Goal: Information Seeking & Learning: Learn about a topic

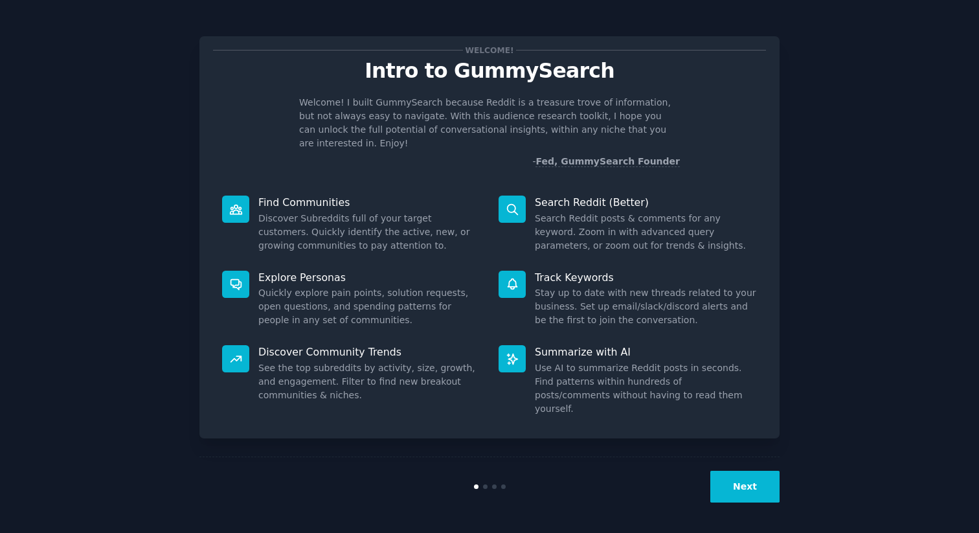
click at [770, 490] on button "Next" at bounding box center [744, 487] width 69 height 32
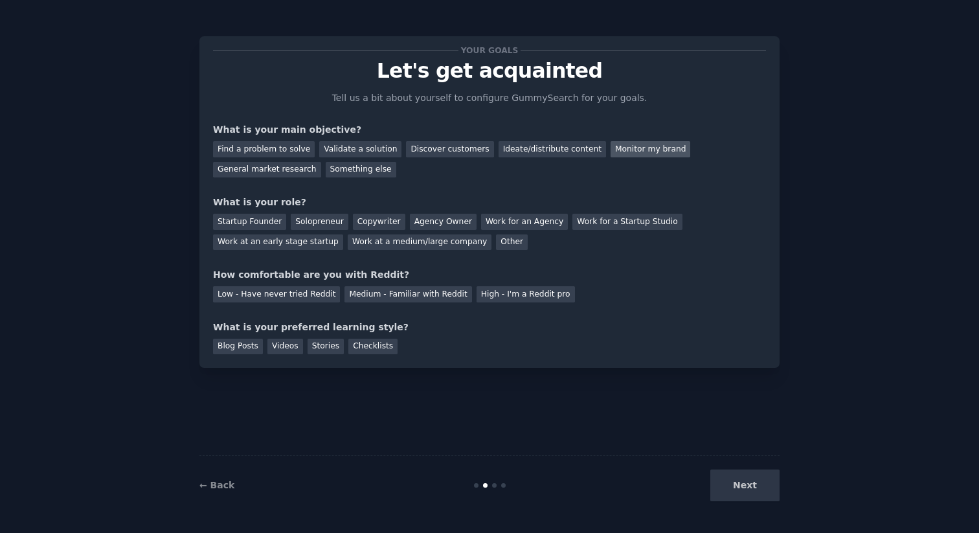
click at [621, 154] on div "Monitor my brand" at bounding box center [650, 149] width 80 height 16
click at [275, 170] on div "General market research" at bounding box center [267, 170] width 108 height 16
click at [456, 218] on div "Agency Owner" at bounding box center [443, 222] width 67 height 16
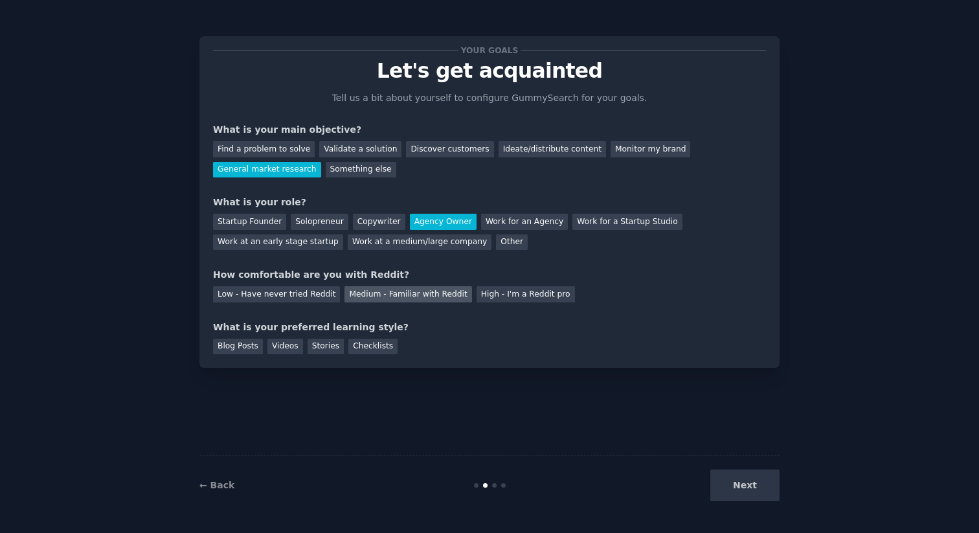
click at [408, 298] on div "Medium - Familiar with Reddit" at bounding box center [407, 294] width 127 height 16
click at [285, 348] on div "Videos" at bounding box center [285, 347] width 36 height 16
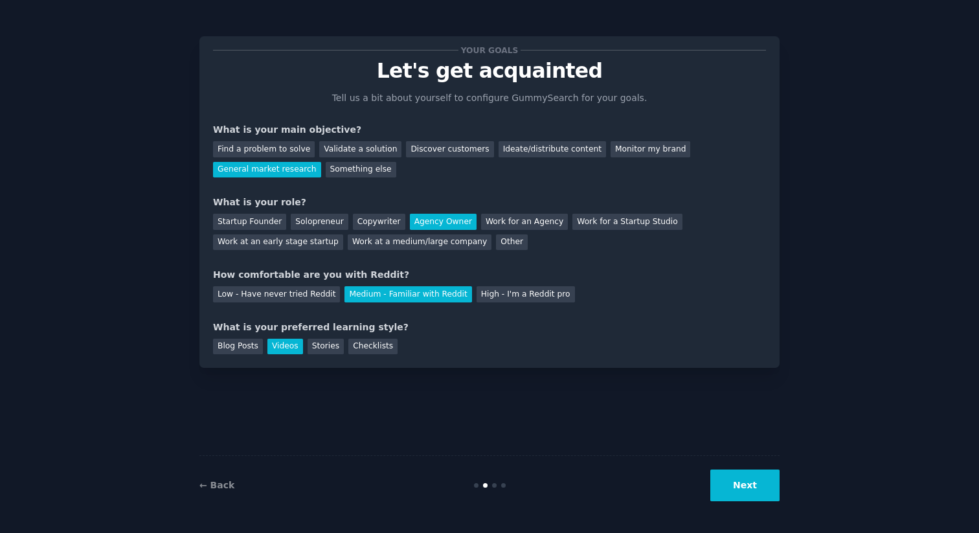
click at [719, 484] on button "Next" at bounding box center [744, 485] width 69 height 32
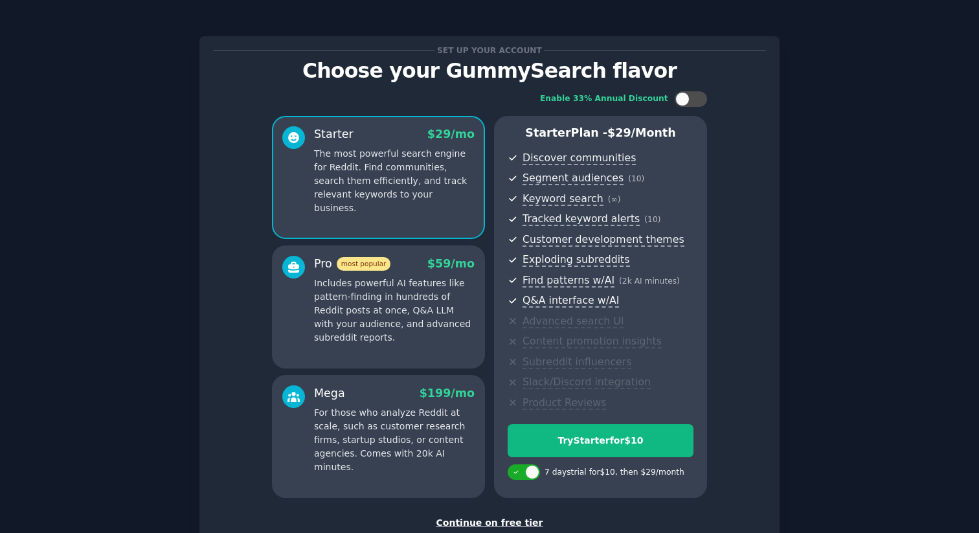
click at [800, 194] on div "Set up your account Choose your GummySearch flavor Enable 33% Annual Discount S…" at bounding box center [489, 310] width 943 height 585
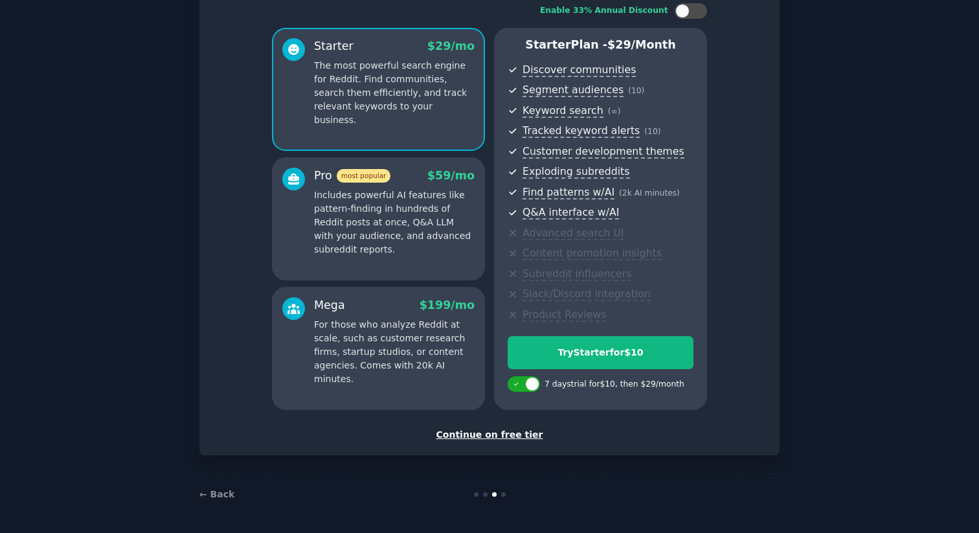
scroll to position [80, 0]
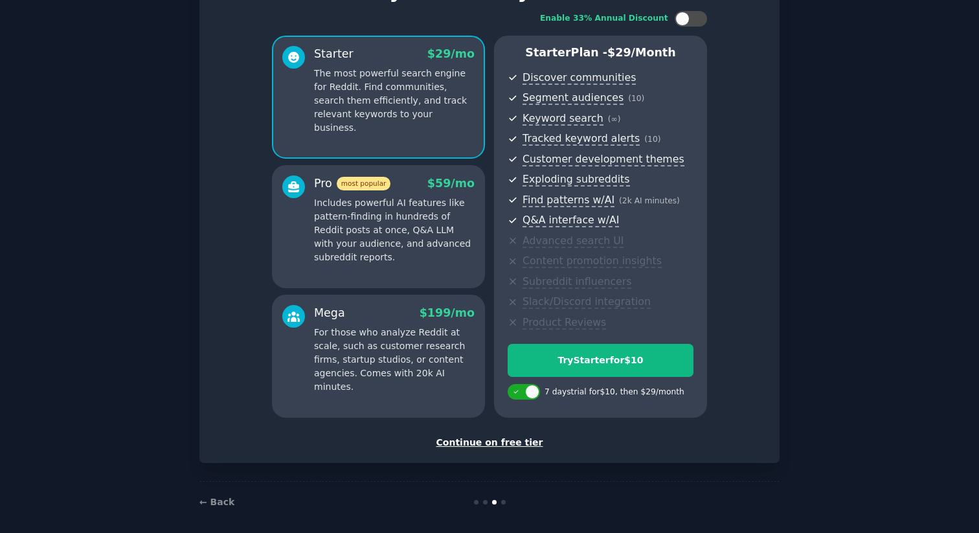
click at [489, 442] on div "Continue on free tier" at bounding box center [489, 443] width 553 height 14
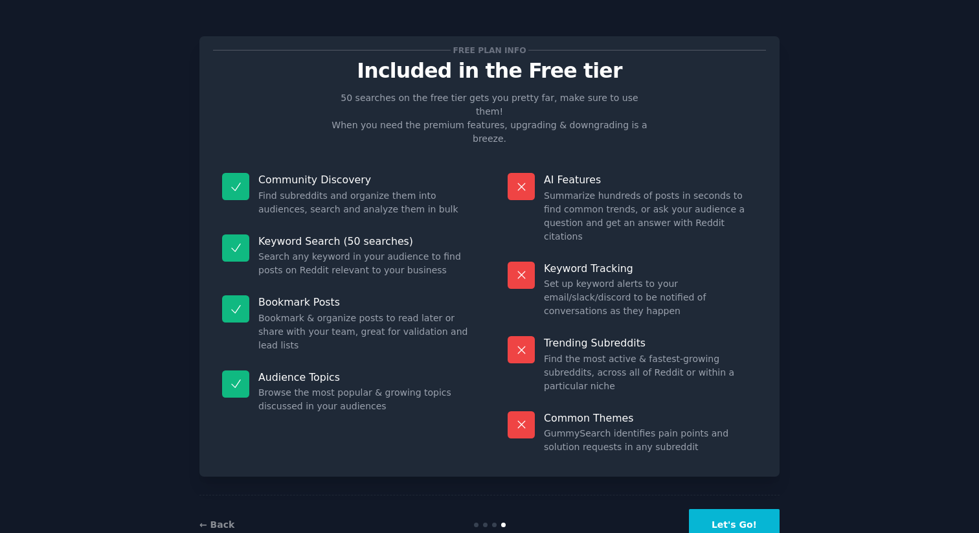
click at [741, 509] on button "Let's Go!" at bounding box center [734, 525] width 91 height 32
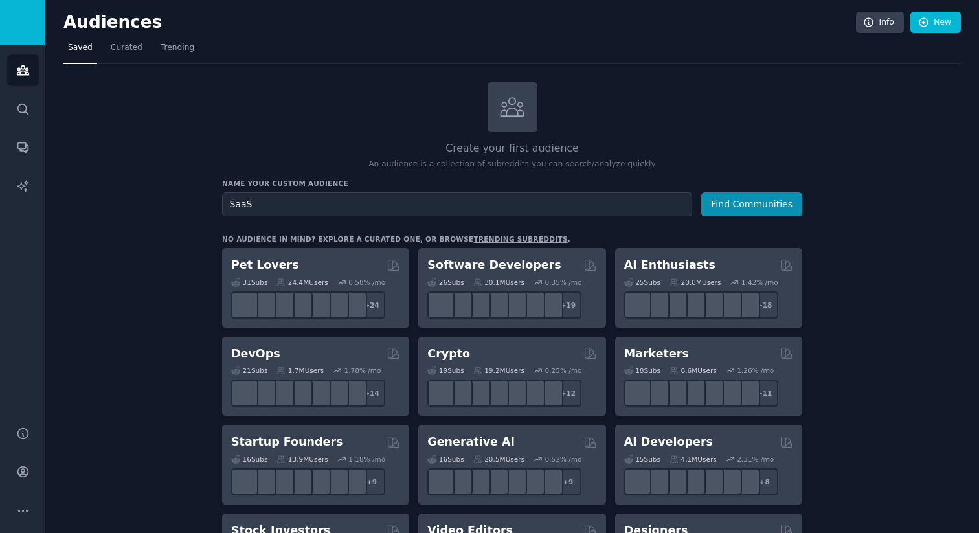
type input "SaaS"
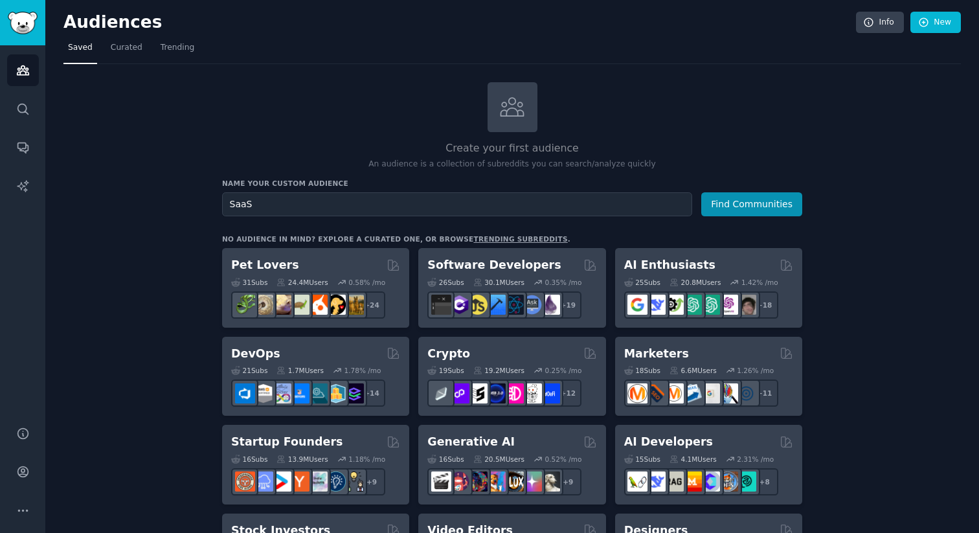
click at [701, 192] on button "Find Communities" at bounding box center [751, 204] width 101 height 24
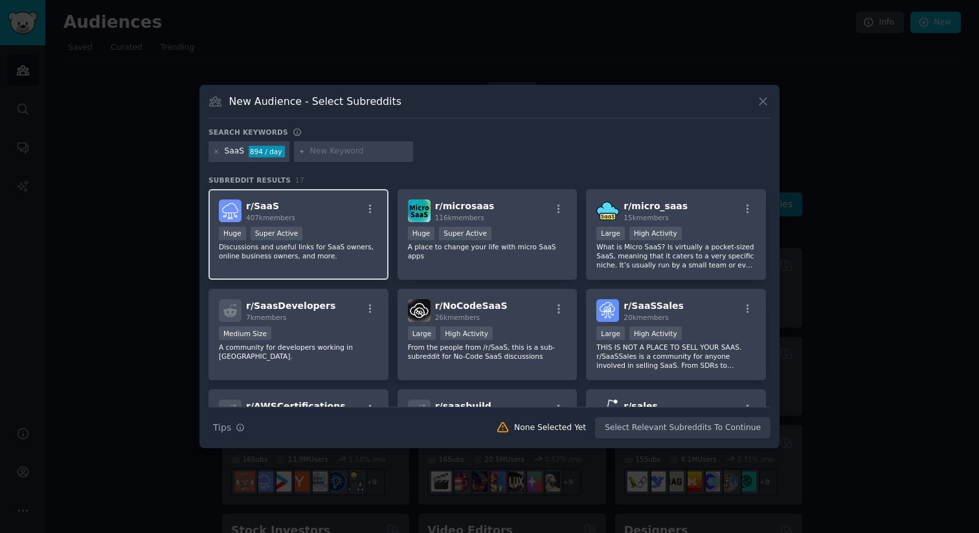
click at [320, 216] on div "r/ SaaS 407k members" at bounding box center [298, 210] width 159 height 23
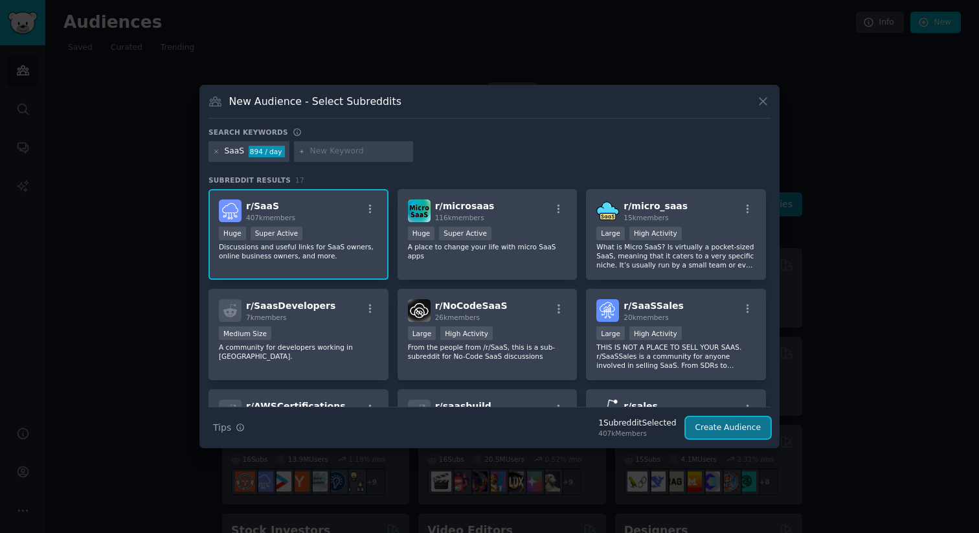
click at [743, 427] on button "Create Audience" at bounding box center [728, 428] width 85 height 22
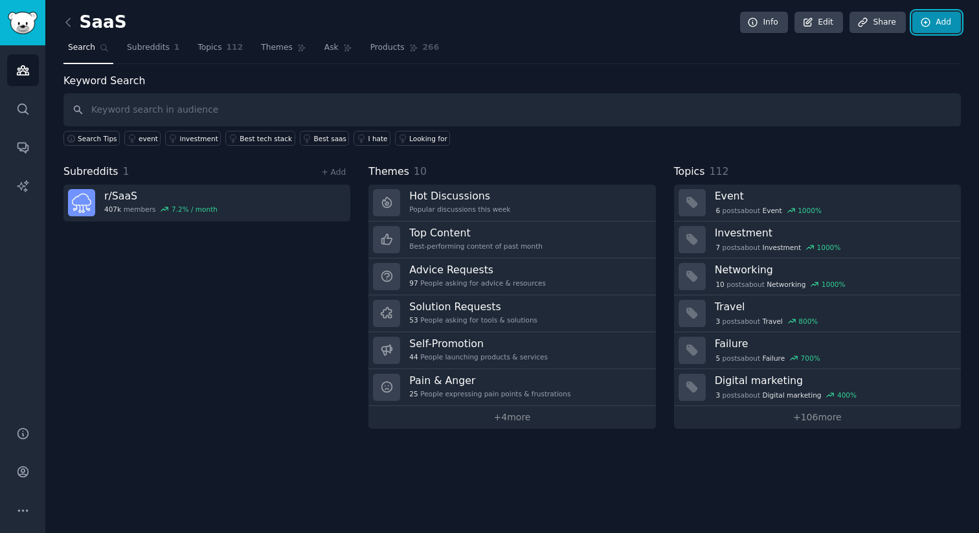
click at [935, 29] on link "Add" at bounding box center [936, 23] width 49 height 22
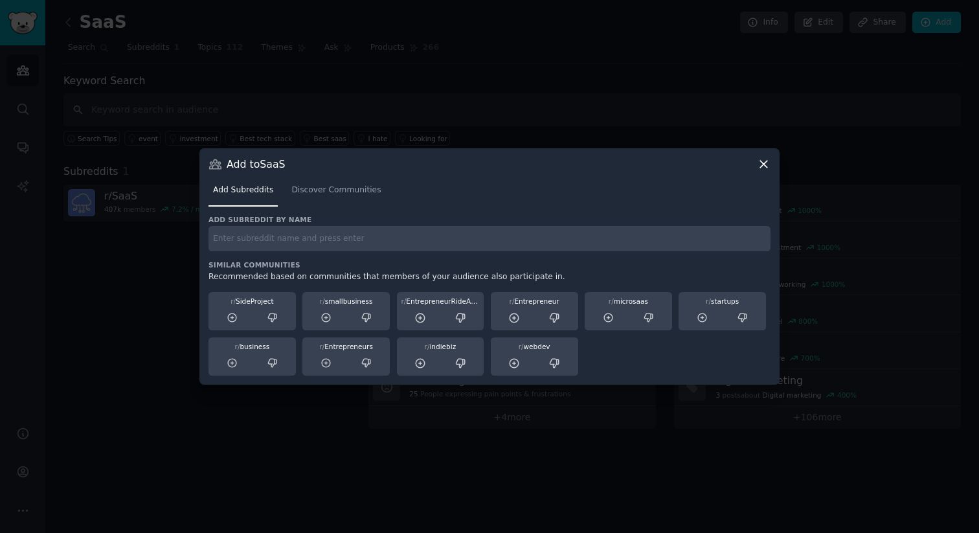
click at [449, 243] on input "text" at bounding box center [489, 238] width 562 height 25
click at [766, 162] on icon at bounding box center [764, 164] width 14 height 14
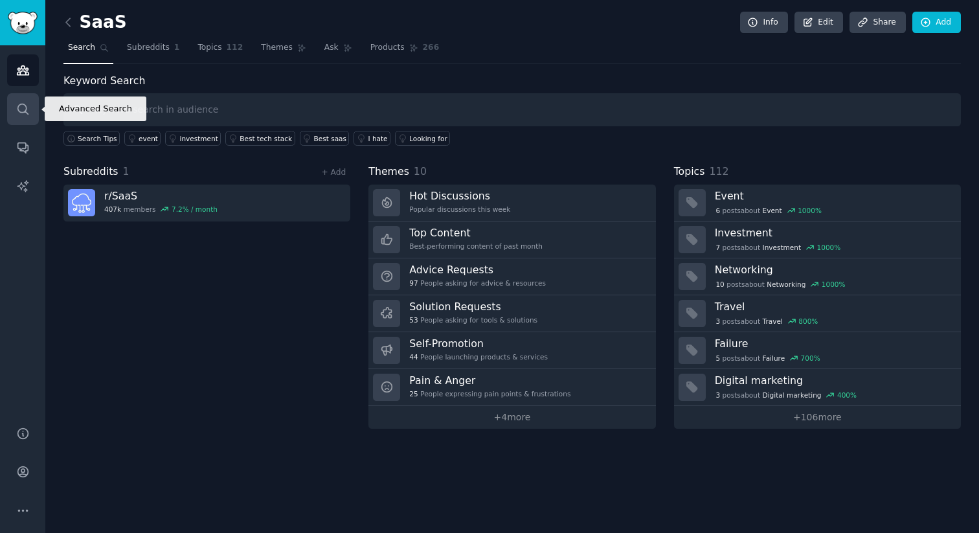
click at [21, 104] on icon "Sidebar" at bounding box center [22, 109] width 10 height 10
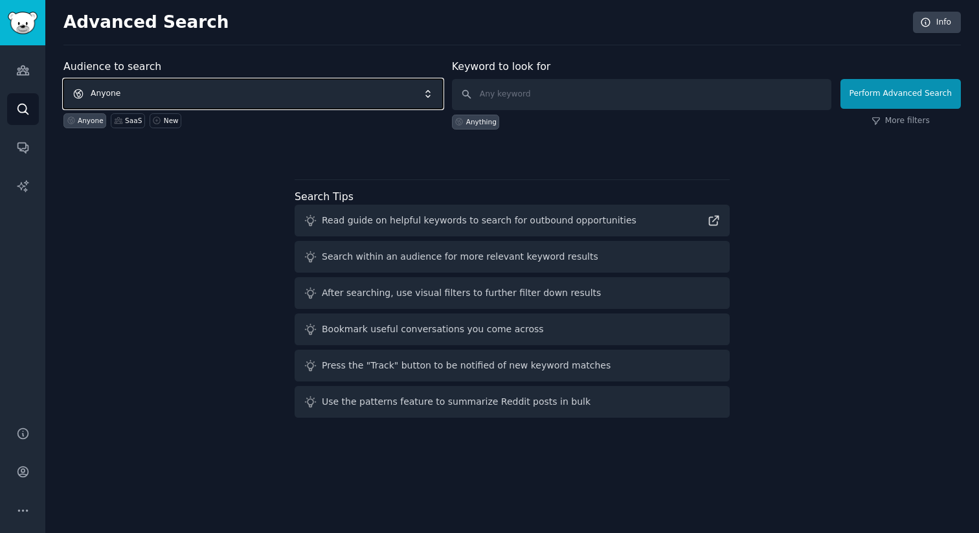
click at [255, 98] on span "Anyone" at bounding box center [252, 94] width 379 height 30
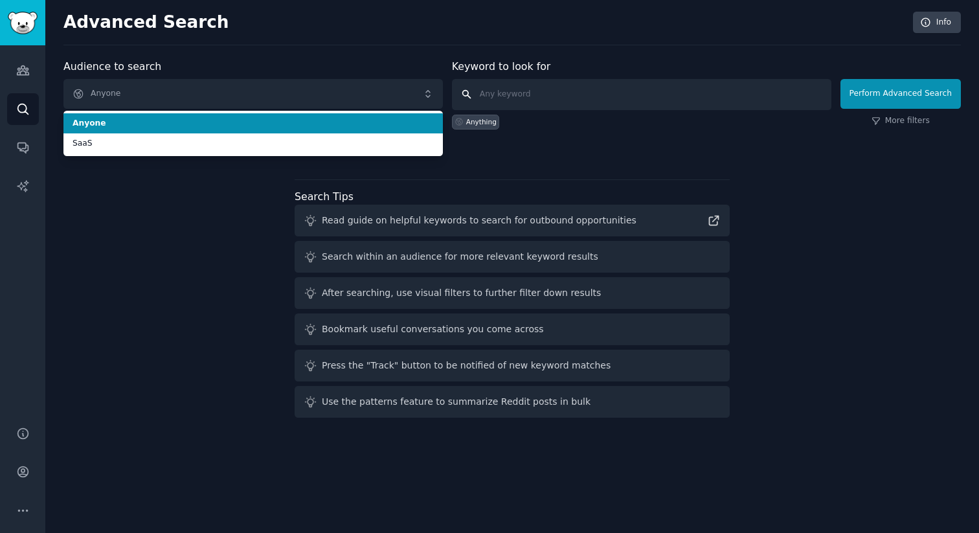
click at [505, 96] on input "text" at bounding box center [641, 94] width 379 height 31
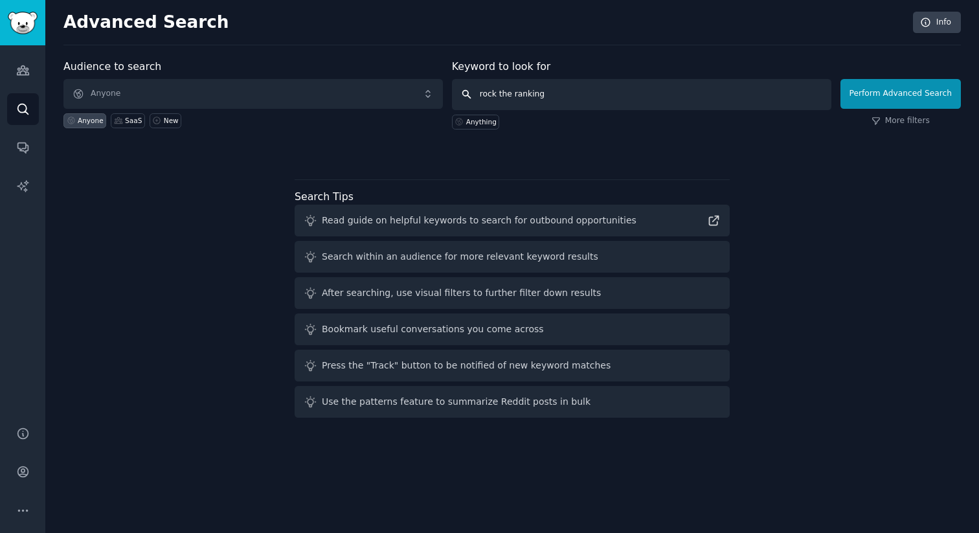
type input "rock the rankings"
click button "Perform Advanced Search" at bounding box center [900, 94] width 120 height 30
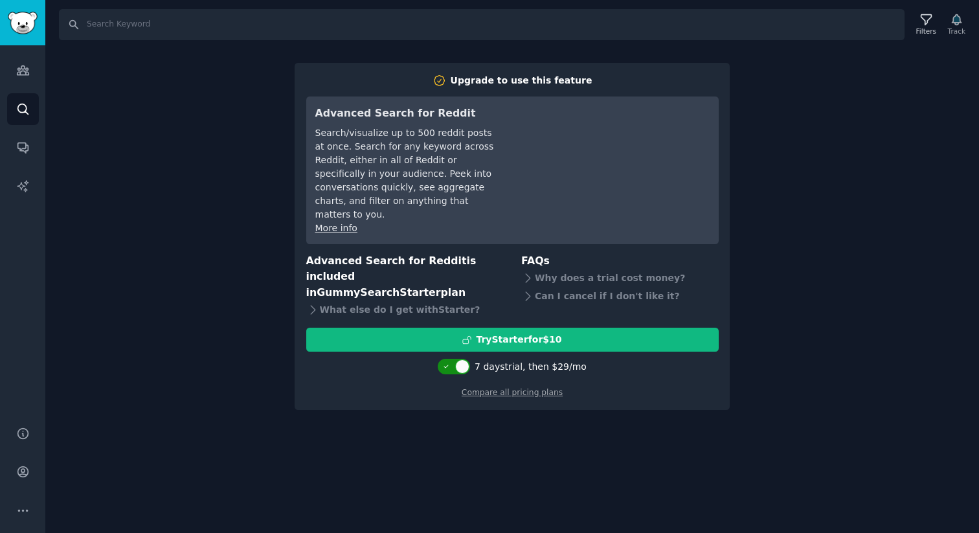
click at [464, 359] on div at bounding box center [462, 366] width 14 height 14
checkbox input "false"
click at [32, 146] on link "Conversations" at bounding box center [23, 147] width 32 height 32
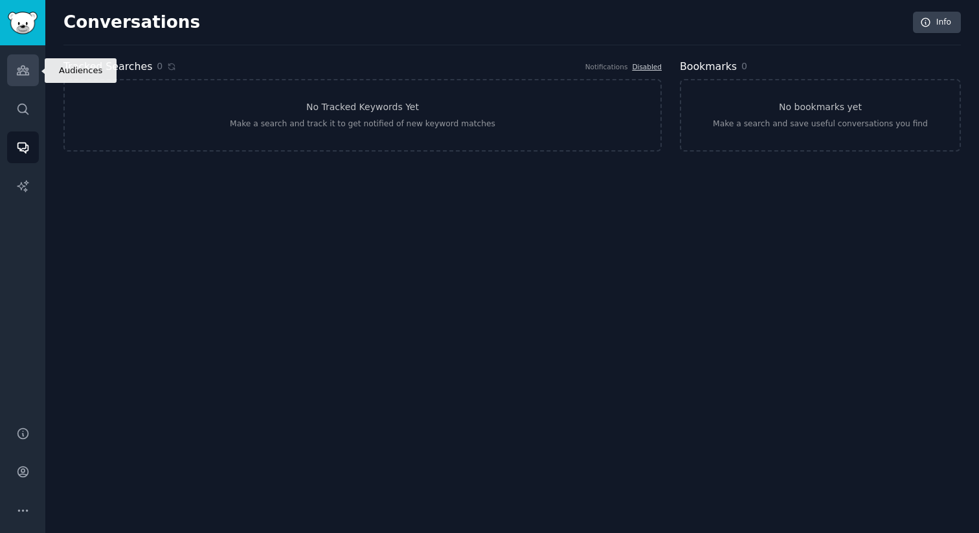
click at [29, 84] on link "Audiences" at bounding box center [23, 70] width 32 height 32
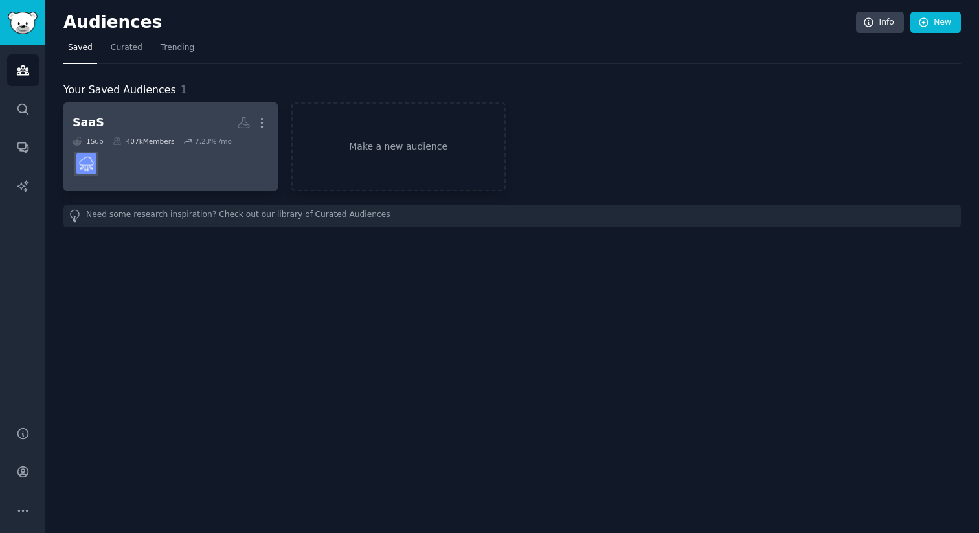
click at [160, 164] on dd at bounding box center [171, 164] width 196 height 36
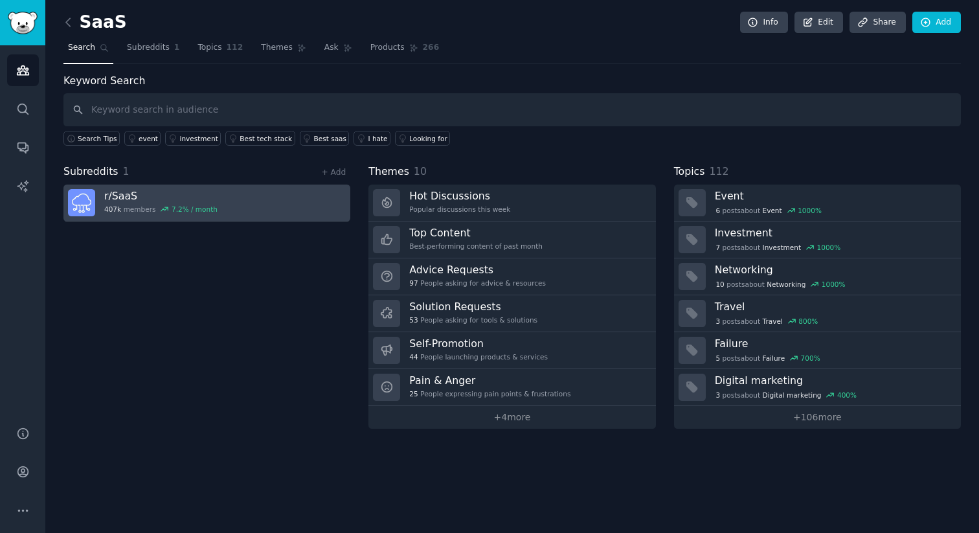
click at [202, 199] on h3 "r/ SaaS" at bounding box center [160, 196] width 113 height 14
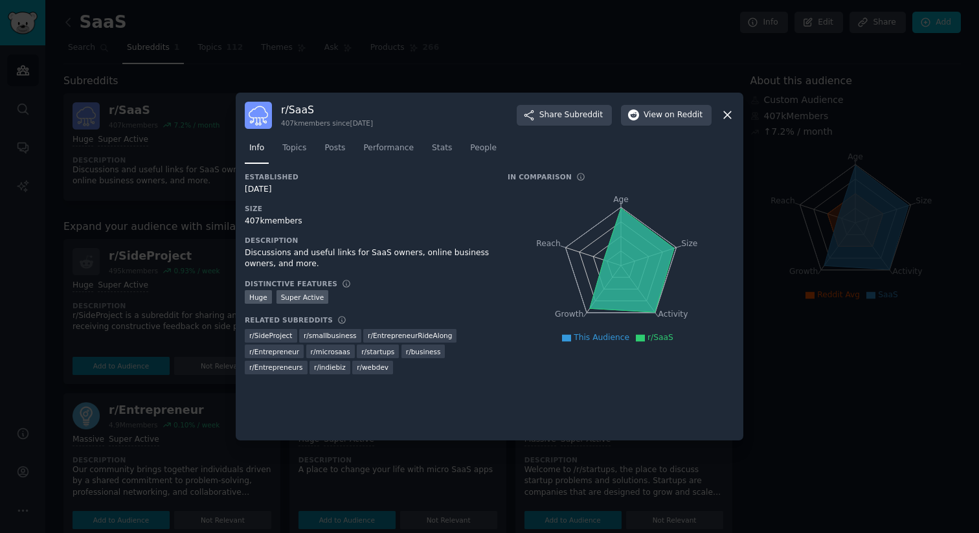
click at [810, 361] on div at bounding box center [489, 266] width 979 height 533
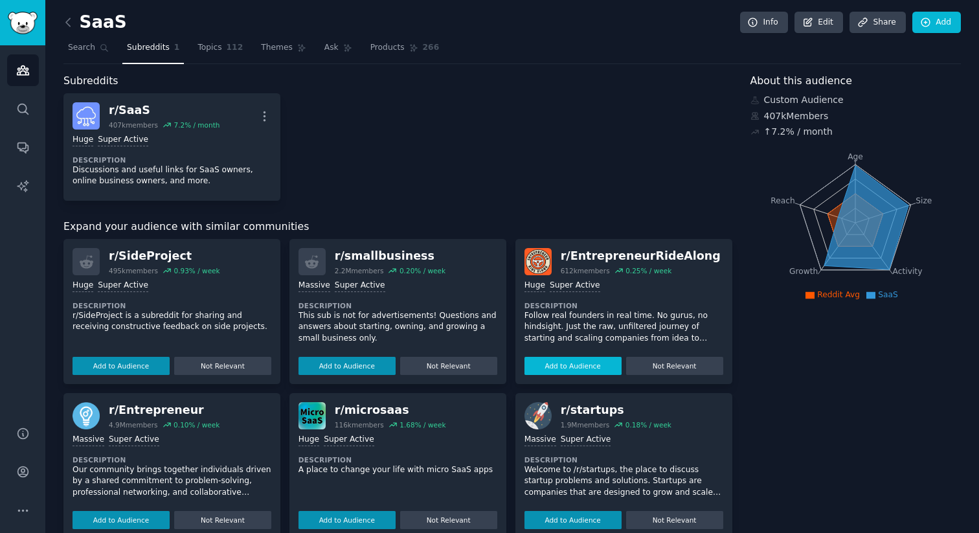
scroll to position [331, 0]
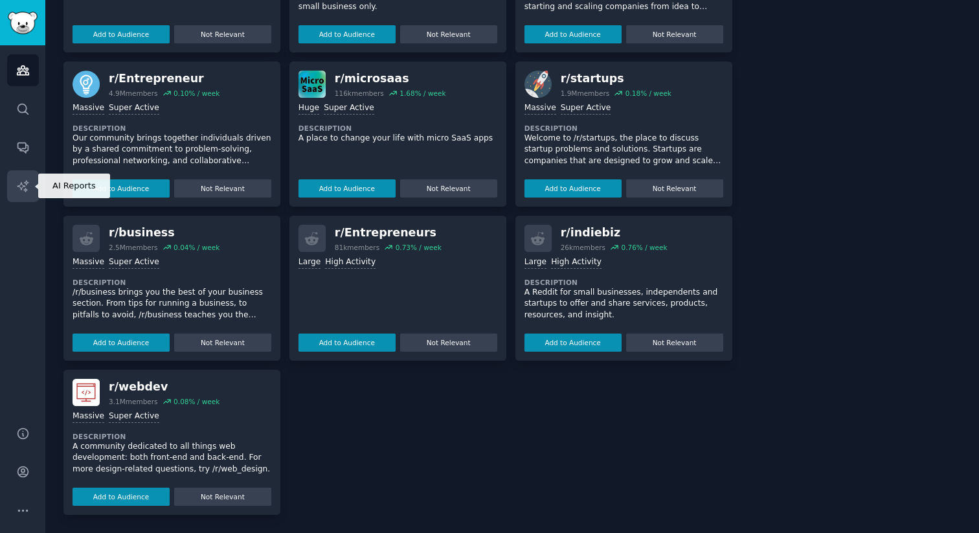
click at [18, 173] on link "AI Reports" at bounding box center [23, 186] width 32 height 32
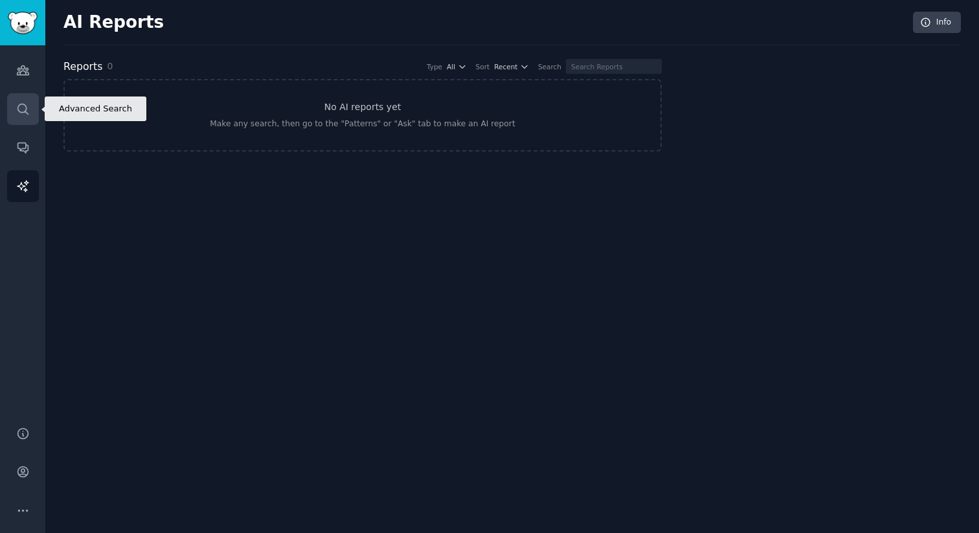
click at [25, 117] on link "Search" at bounding box center [23, 109] width 32 height 32
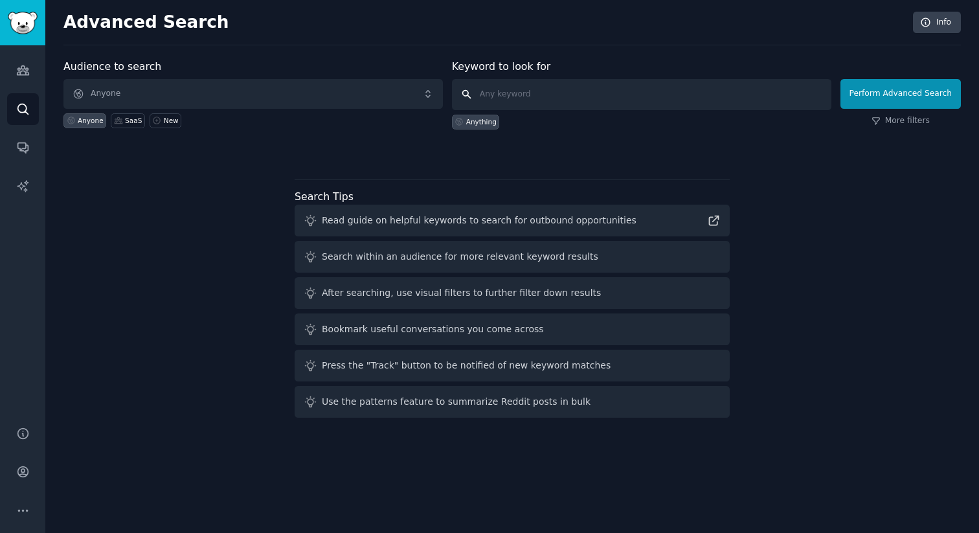
click at [606, 91] on input "text" at bounding box center [641, 94] width 379 height 31
